Goal: Information Seeking & Learning: Learn about a topic

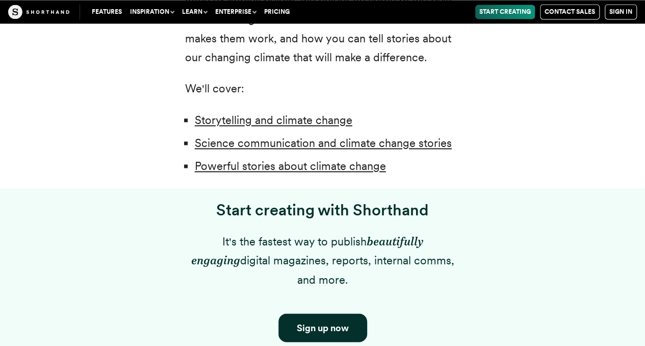
scroll to position [784, 0]
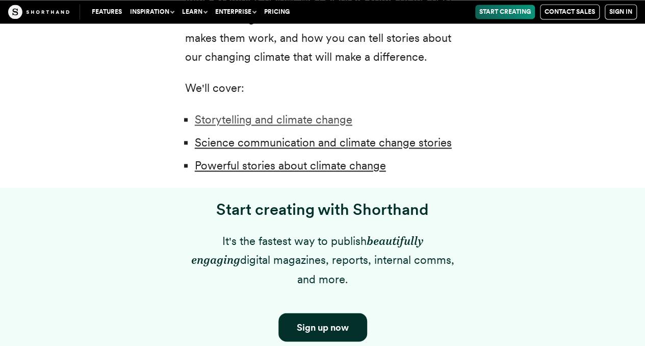
click at [303, 120] on link "Storytelling and climate change" at bounding box center [274, 119] width 158 height 13
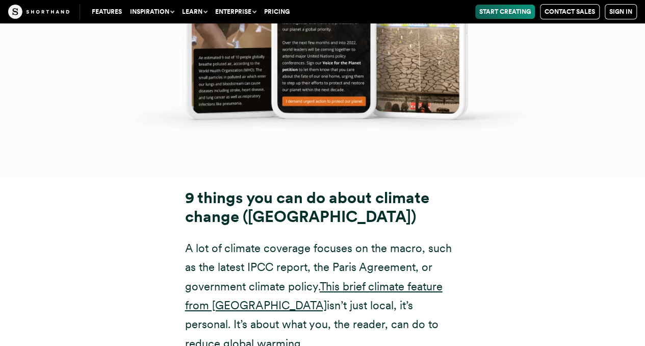
scroll to position [11438, 0]
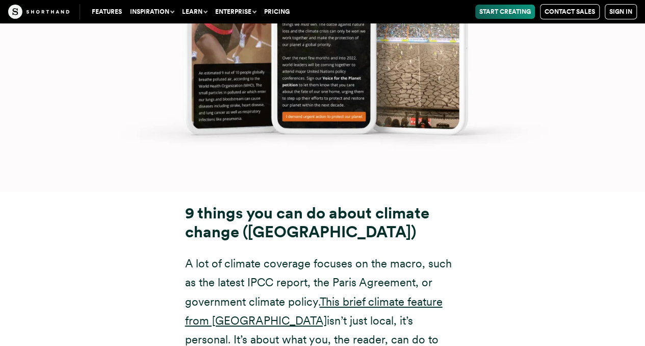
drag, startPoint x: 189, startPoint y: 95, endPoint x: 428, endPoint y: 126, distance: 241.1
click at [428, 203] on strong "9 things you can do about climate change ([GEOGRAPHIC_DATA])" at bounding box center [307, 222] width 244 height 38
drag, startPoint x: 249, startPoint y: 121, endPoint x: 269, endPoint y: 121, distance: 20.4
click at [286, 203] on strong "9 things you can do about climate change ([GEOGRAPHIC_DATA])" at bounding box center [307, 222] width 244 height 38
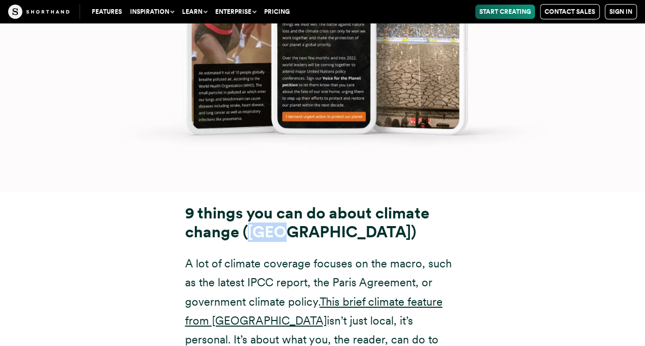
drag, startPoint x: 183, startPoint y: 96, endPoint x: 434, endPoint y: 118, distance: 252.3
copy strong "9 things you can do about climate change ([GEOGRAPHIC_DATA])"
click at [225, 203] on strong "9 things you can do about climate change ([GEOGRAPHIC_DATA])" at bounding box center [307, 222] width 244 height 38
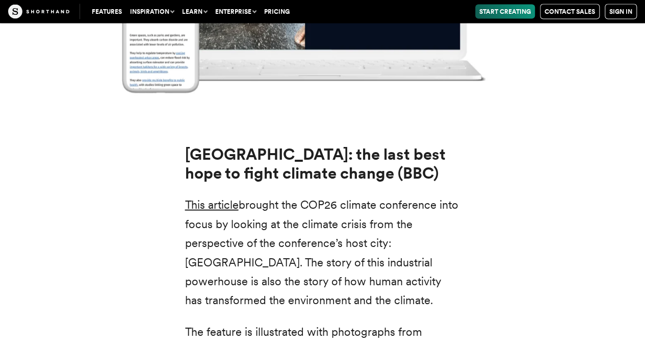
scroll to position [12589, 0]
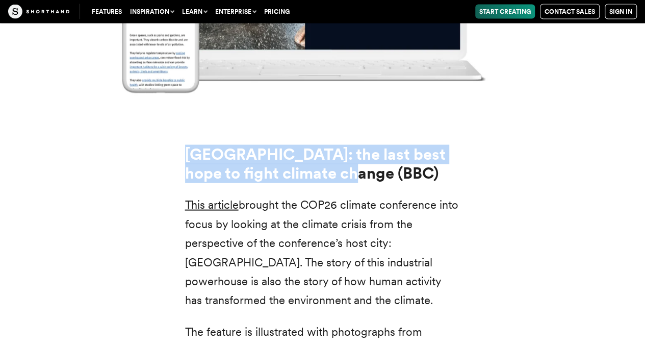
drag, startPoint x: 188, startPoint y: 37, endPoint x: 356, endPoint y: 66, distance: 170.7
click at [356, 145] on h3 "[GEOGRAPHIC_DATA]: the last best hope to fight climate change (BBC)" at bounding box center [322, 164] width 275 height 38
copy strong "[GEOGRAPHIC_DATA]: the last best hope to fight climate change (BBC)"
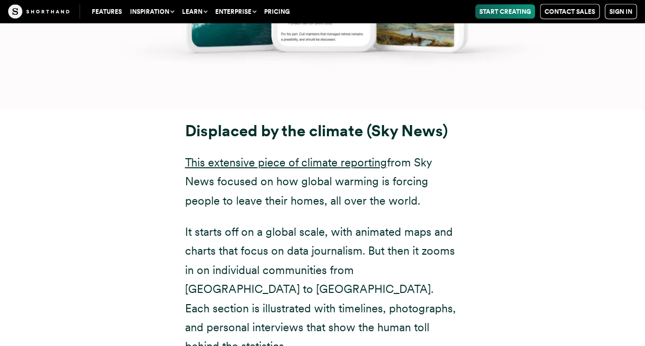
scroll to position [4912, 0]
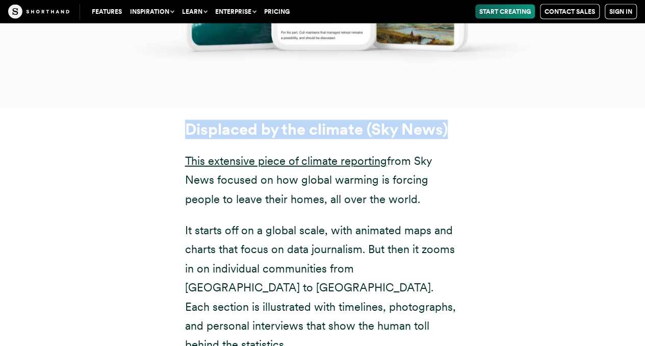
drag, startPoint x: 188, startPoint y: 75, endPoint x: 455, endPoint y: 70, distance: 267.2
click at [455, 120] on h3 "Displaced by the climate (Sky News)" at bounding box center [322, 129] width 275 height 19
